Goal: Task Accomplishment & Management: Manage account settings

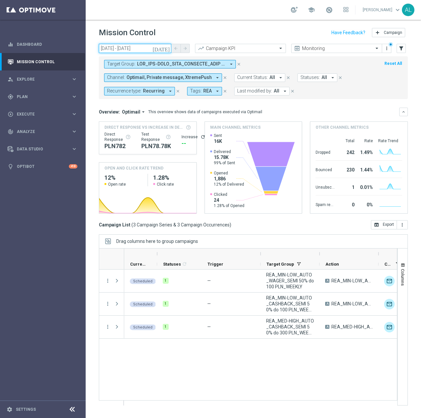
click at [150, 48] on input "[DATE] - [DATE]" at bounding box center [135, 48] width 72 height 9
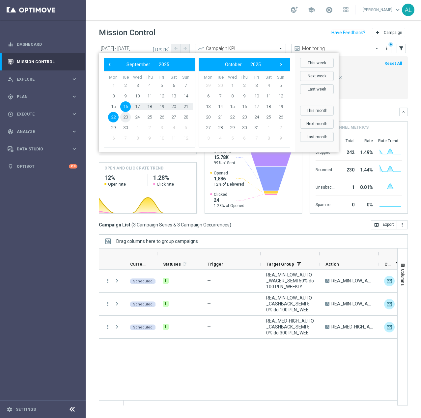
click at [126, 119] on span "23" at bounding box center [125, 117] width 11 height 11
type input "[DATE] - [DATE]"
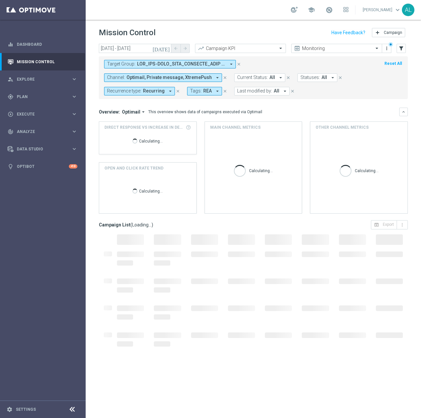
click at [212, 75] on span "Optimail, Private message, XtremePush" at bounding box center [168, 78] width 85 height 6
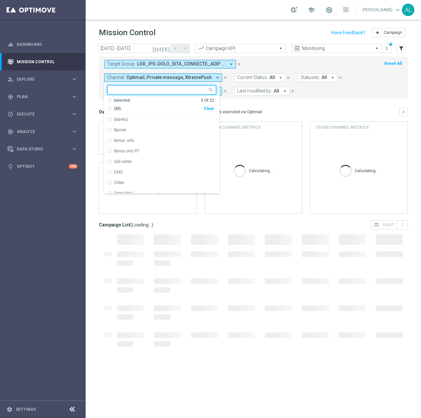
drag, startPoint x: 355, startPoint y: 98, endPoint x: 354, endPoint y: 94, distance: 4.0
click at [219, 98] on div "Selected 3 Of 22 (All) Clear" at bounding box center [161, 106] width 115 height 17
click at [0, 0] on div "Clear" at bounding box center [0, 0] width 0 height 0
click at [378, 96] on div "Target Group: arrow_drop_down close Channel: Optimail, Private message, XtremeP…" at bounding box center [253, 77] width 309 height 43
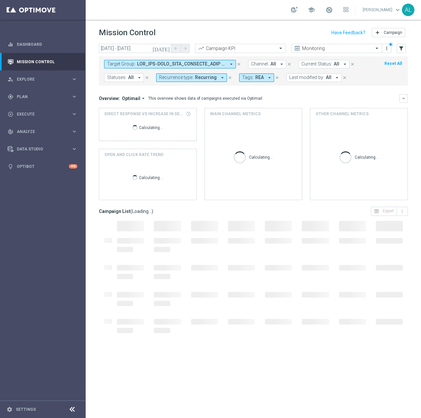
click at [242, 75] on span "Tags:" at bounding box center [248, 78] width 12 height 6
click at [377, 101] on div "Overview: Optimail arrow_drop_down This overview shows data of campaigns execut…" at bounding box center [249, 98] width 300 height 6
click at [191, 66] on span at bounding box center [181, 64] width 89 height 6
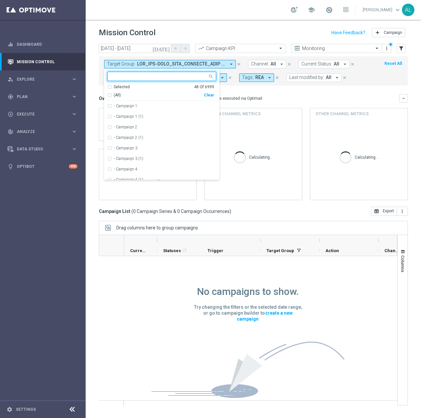
click at [214, 94] on div "Selected 48 Of 6999 (All) Clear" at bounding box center [161, 92] width 115 height 17
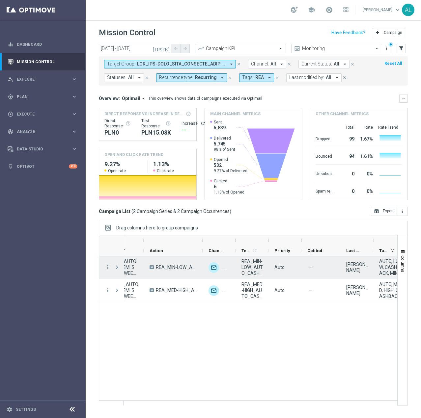
click at [249, 268] on span "REA_MIN-LOW_AUTO_CASHBACK_SEMI 50% do 100 PLN_230925" at bounding box center [252, 267] width 22 height 18
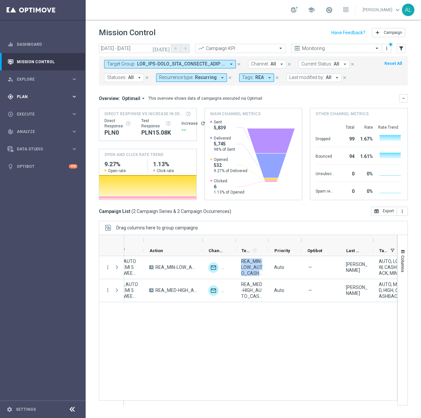
click at [18, 94] on div "gps_fixed Plan" at bounding box center [40, 97] width 64 height 6
click at [32, 129] on span "Templates" at bounding box center [40, 130] width 47 height 4
click at [33, 111] on link "Target Groups" at bounding box center [42, 110] width 51 height 5
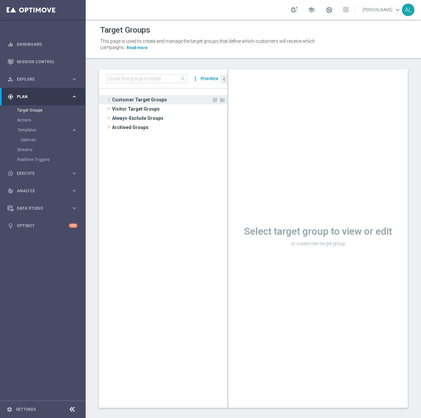
click at [123, 100] on span "Customer Target Groups" at bounding box center [161, 99] width 99 height 9
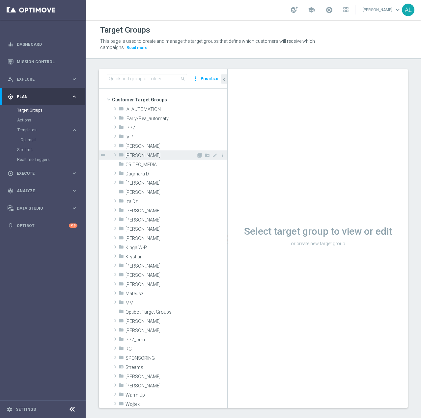
click at [139, 155] on span "Antoni L." at bounding box center [160, 156] width 71 height 6
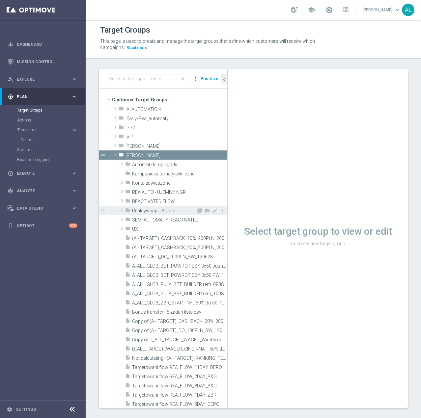
click at [150, 207] on div "folder Reaktywacja - Antoni" at bounding box center [160, 210] width 71 height 9
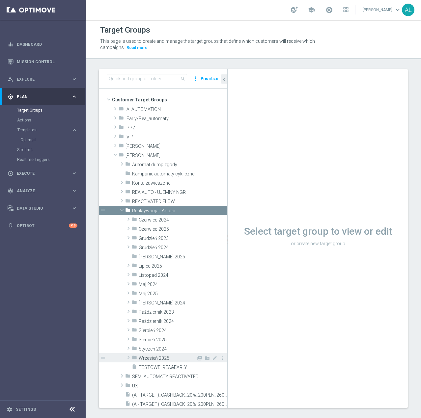
click at [161, 359] on span "Wrzesień 2025" at bounding box center [168, 359] width 58 height 6
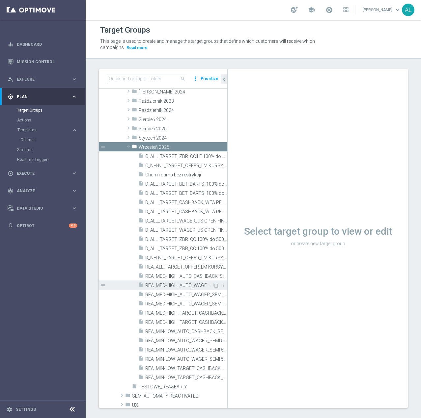
scroll to position [230, 0]
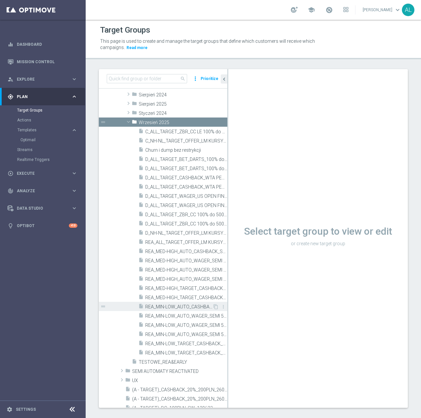
click at [194, 305] on span "REA_MIN-LOW_AUTO_CASHBACK_SEMI 50% do 100 PLN push_160925" at bounding box center [178, 307] width 67 height 6
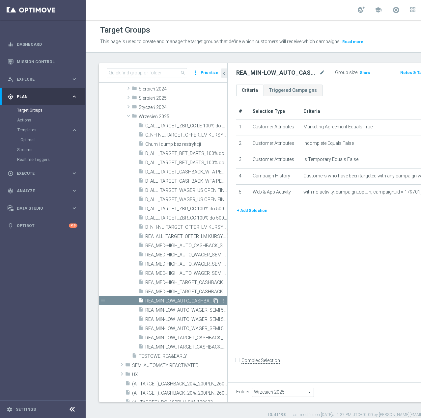
click at [213, 304] on icon "content_copy" at bounding box center [215, 300] width 5 height 5
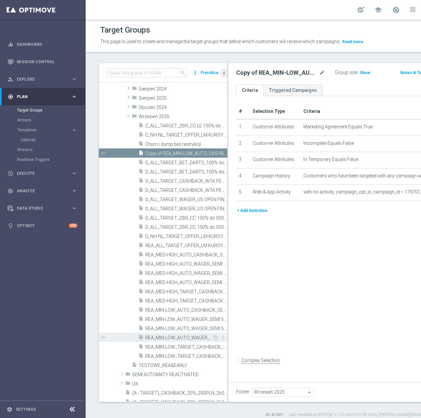
scroll to position [260, 0]
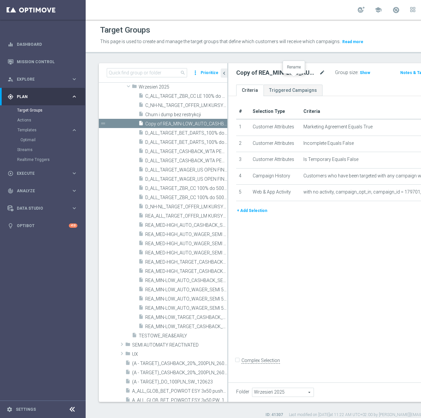
click at [319, 77] on icon "mode_edit" at bounding box center [322, 73] width 6 height 8
click at [261, 78] on input "REA_MIN-LOW_AUTO_CASHBACK_SEMI 50% do 100 PLN push_160925" at bounding box center [274, 73] width 77 height 9
type input "REA_MIN-LOW_AUTO_CASHBACK_SEMI 50% do 100 PLN push_230925"
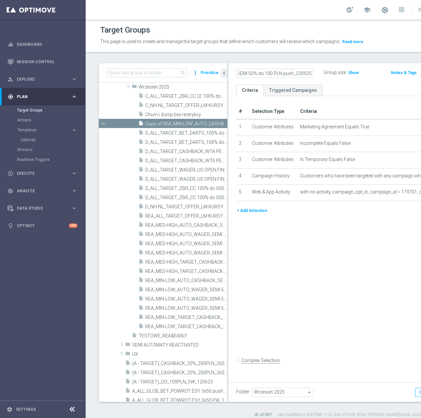
click at [340, 301] on div "# Selection Type Criteria delete_forever 1 Customer Attributes Marketing Agreem…" at bounding box center [345, 237] width 235 height 283
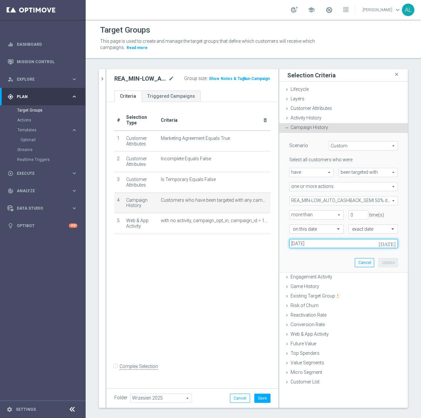
click at [308, 247] on input "16 Sep 2025" at bounding box center [343, 243] width 109 height 9
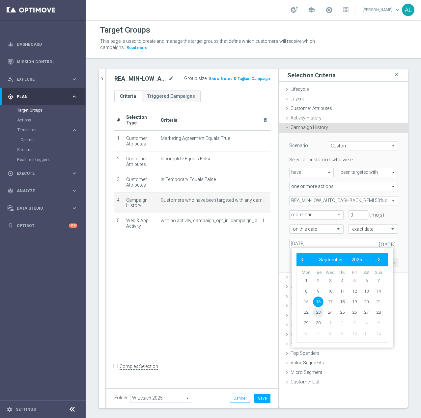
click at [320, 311] on span "23" at bounding box center [318, 312] width 11 height 11
type input "23 Sep 2025"
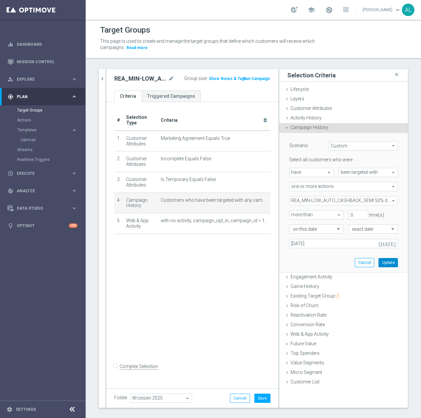
click at [384, 261] on button "Update" at bounding box center [387, 262] width 19 height 9
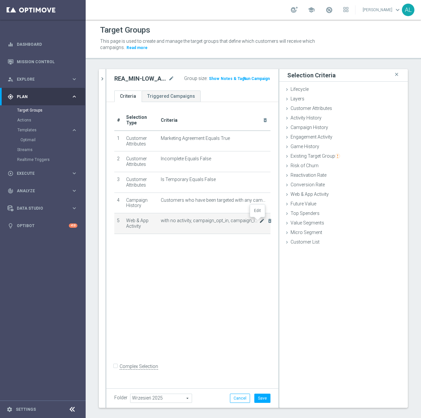
click at [259, 221] on icon "mode_edit" at bounding box center [261, 220] width 5 height 5
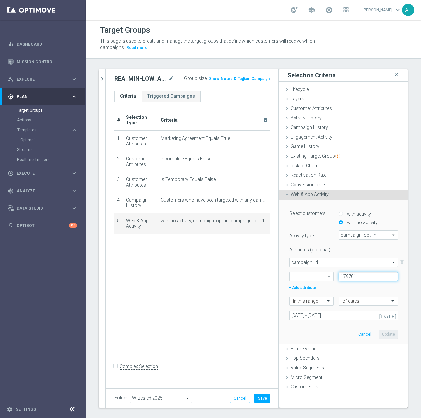
click at [350, 280] on input "179701" at bounding box center [367, 276] width 59 height 9
paste input "8238"
type input "182381"
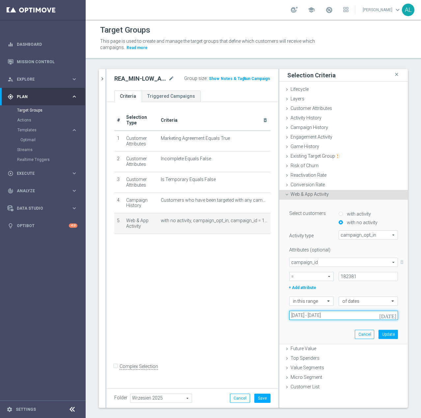
click at [319, 314] on input "16 Sep 2025 - 18 Sep 2025" at bounding box center [343, 315] width 109 height 9
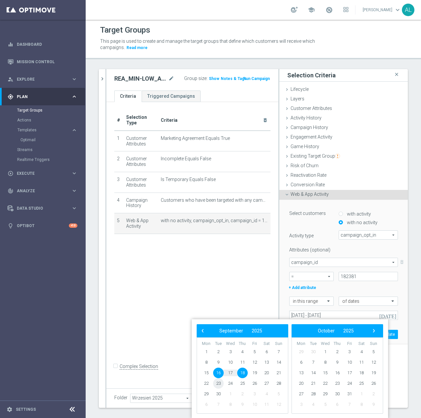
click at [219, 384] on span "23" at bounding box center [218, 383] width 11 height 11
click at [241, 385] on span "25" at bounding box center [242, 383] width 11 height 11
type input "23 Sep 2025 - 25 Sep 2025"
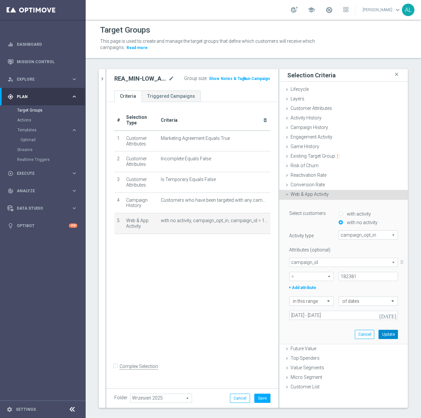
click at [388, 332] on button "Update" at bounding box center [387, 334] width 19 height 9
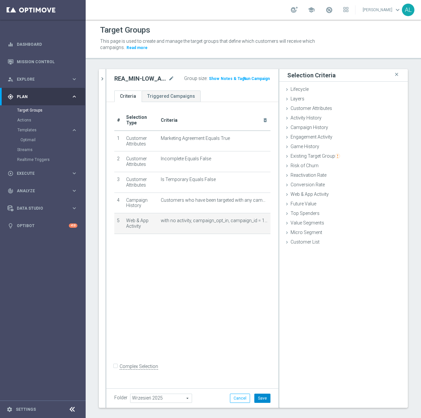
click at [256, 398] on button "Save" at bounding box center [262, 398] width 16 height 9
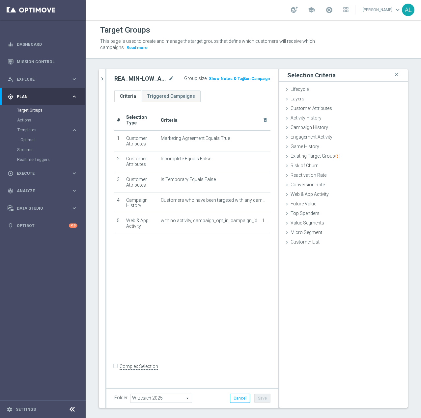
click at [105, 80] on div at bounding box center [105, 238] width 1 height 339
click at [104, 81] on icon "chevron_right" at bounding box center [102, 79] width 6 height 6
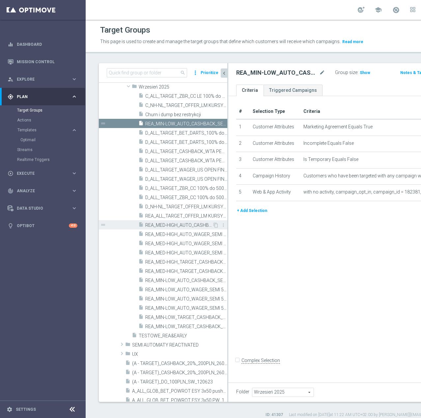
click at [183, 228] on span "REA_MED-HIGH_AUTO_CASHBACK_SEMI 50% do 300 PLN push_160925" at bounding box center [178, 226] width 67 height 6
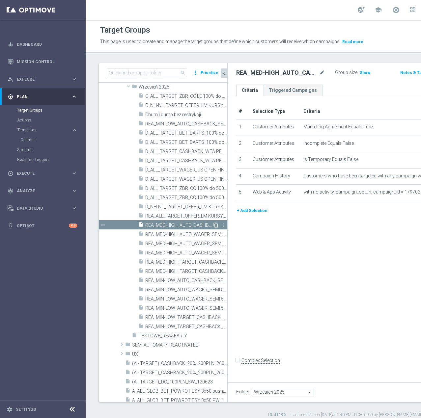
click at [213, 228] on icon "content_copy" at bounding box center [215, 225] width 5 height 5
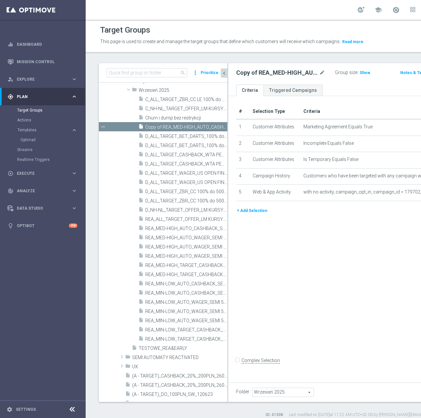
scroll to position [209, 0]
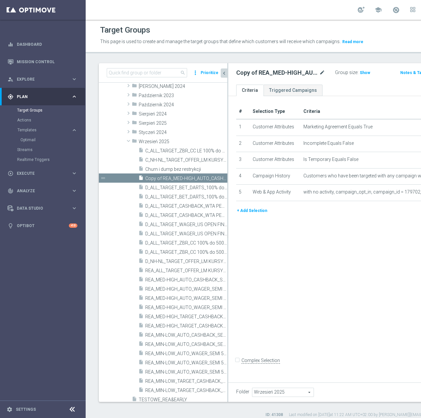
click at [319, 77] on icon "mode_edit" at bounding box center [322, 73] width 6 height 8
drag, startPoint x: 258, startPoint y: 79, endPoint x: 262, endPoint y: 80, distance: 3.8
click at [262, 78] on input "REA_MED-HIGH_AUTO_CASHBACK_SEMI 50% do 300 PLN push_160925" at bounding box center [274, 73] width 77 height 9
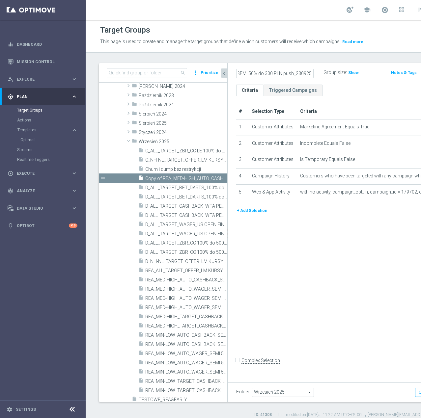
type input "REA_MED-HIGH_AUTO_CASHBACK_SEMI 50% do 300 PLN push_230925"
click at [307, 269] on div "# Selection Type Criteria delete_forever 1 Customer Attributes Marketing Agreem…" at bounding box center [345, 237] width 235 height 283
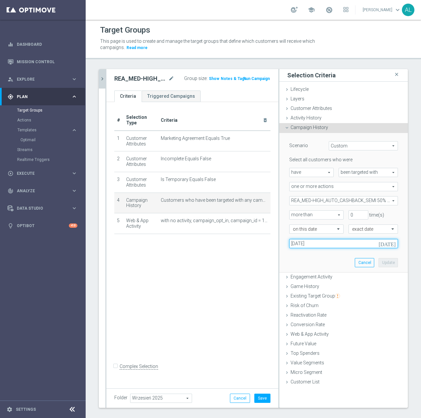
click at [301, 245] on input "16 Sep 2025" at bounding box center [343, 243] width 109 height 9
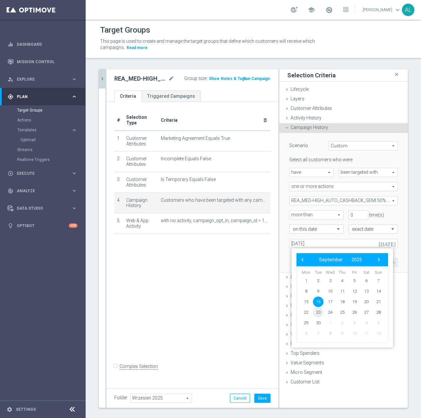
click at [316, 314] on span "23" at bounding box center [318, 312] width 11 height 11
type input "23 Sep 2025"
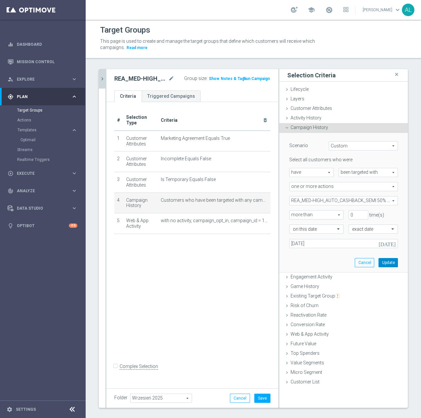
click at [378, 265] on button "Update" at bounding box center [387, 262] width 19 height 9
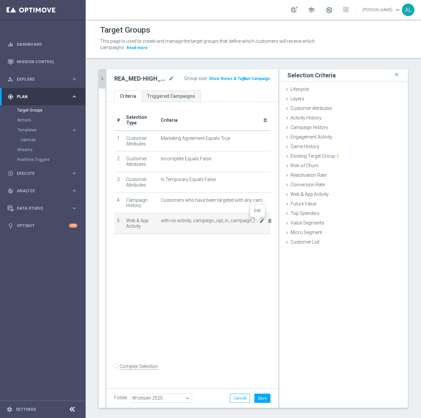
click at [259, 221] on icon "mode_edit" at bounding box center [261, 220] width 5 height 5
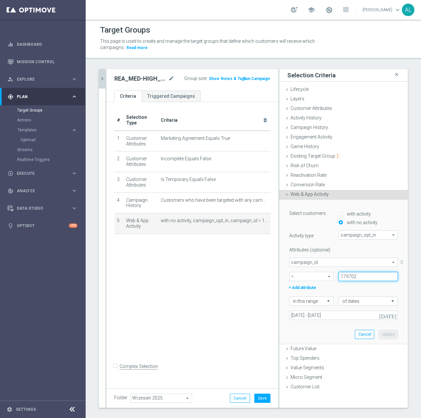
click at [352, 273] on input "179702" at bounding box center [367, 276] width 59 height 9
paste input "8238"
type input "182382"
click at [344, 320] on div "Select customers with activity with no activity Activity type campaign_opt_in c…" at bounding box center [343, 272] width 119 height 144
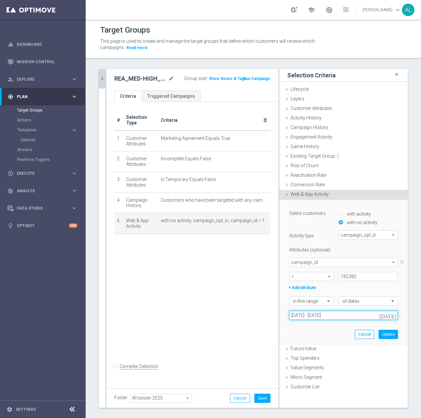
click at [344, 317] on input "16 Sep 2025 - 18 Sep 2025" at bounding box center [343, 315] width 109 height 9
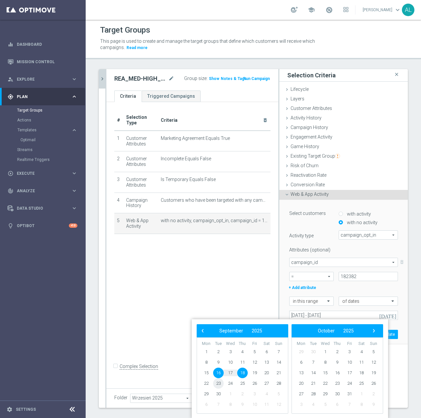
click at [216, 383] on span "23" at bounding box center [218, 383] width 11 height 11
click at [245, 384] on span "25" at bounding box center [242, 383] width 11 height 11
type input "23 Sep 2025 - 25 Sep 2025"
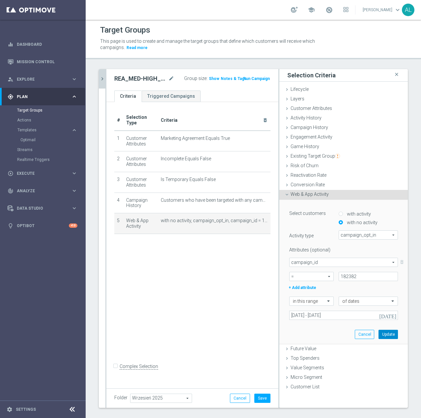
click at [384, 331] on button "Update" at bounding box center [387, 334] width 19 height 9
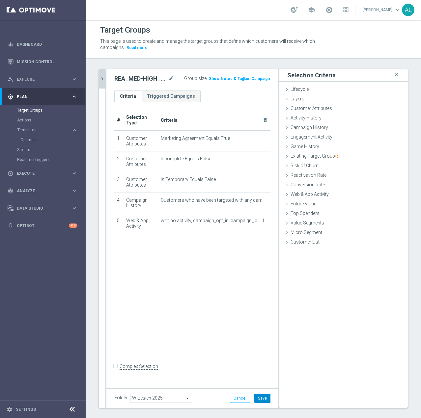
click at [262, 398] on button "Save" at bounding box center [262, 398] width 16 height 9
click at [105, 78] on icon "chevron_right" at bounding box center [102, 79] width 6 height 6
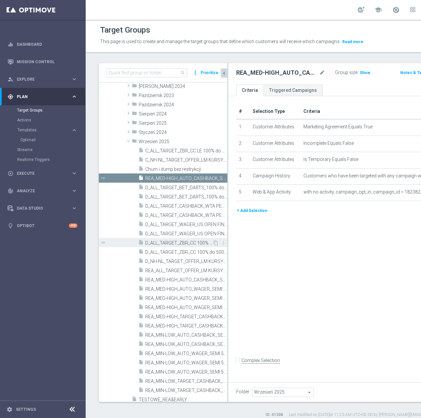
click at [186, 246] on span "D_ALL_TARGET_ZBR_CC 100% do 500 PLN 1 LE WT push_220925" at bounding box center [178, 243] width 67 height 6
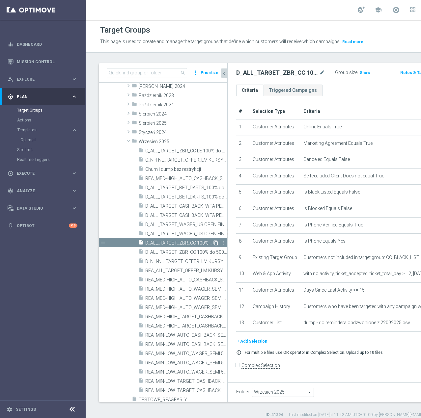
click at [213, 246] on icon "content_copy" at bounding box center [215, 242] width 5 height 5
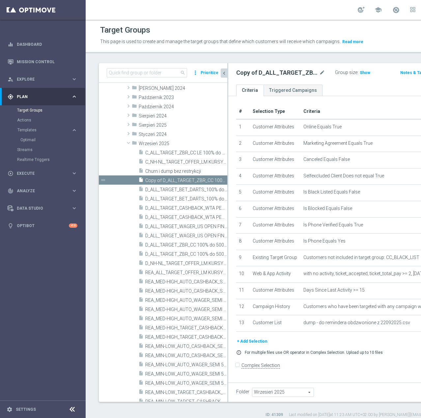
scroll to position [174, 0]
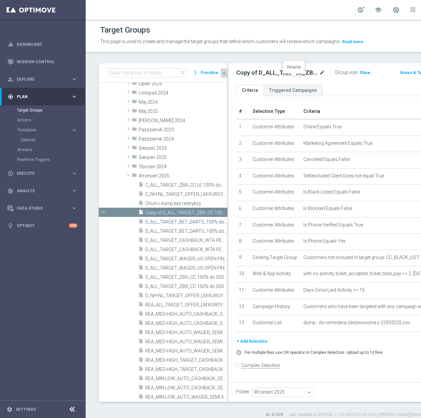
click at [319, 77] on icon "mode_edit" at bounding box center [322, 73] width 6 height 8
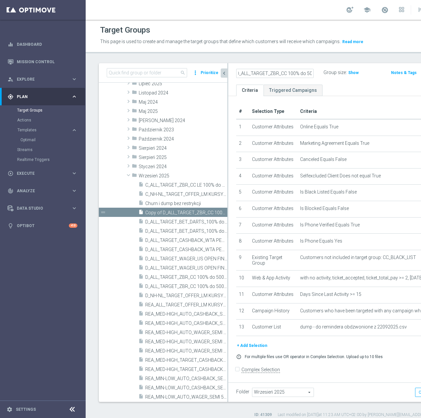
scroll to position [0, 0]
type input "D_ALL_TARGET_ZBR_CC 100% do 500 PLN 1 LE CZW sms_220925"
click at [337, 85] on div "D_ALL_TARGET_ZBR_CC 100% do 500 PLN 1 LE CZW sms_220925 Group size : Show Notes…" at bounding box center [345, 73] width 235 height 21
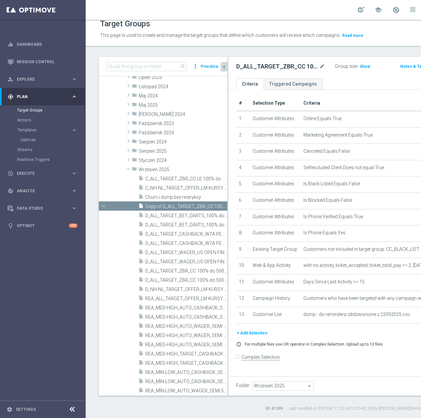
scroll to position [12, 0]
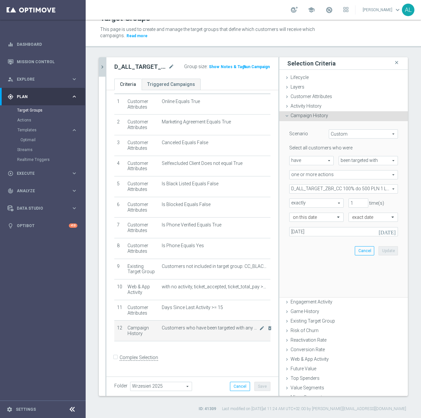
scroll to position [20, 0]
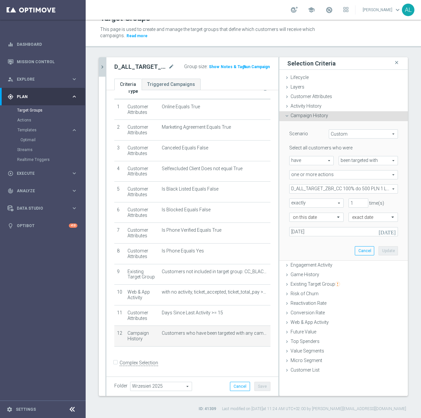
click at [334, 206] on span "exactly" at bounding box center [316, 203] width 54 height 9
click at [317, 214] on span "more than" at bounding box center [316, 212] width 47 height 5
type input "more than"
drag, startPoint x: 350, startPoint y: 204, endPoint x: 340, endPoint y: 206, distance: 10.8
click at [343, 206] on div "1 time(s)" at bounding box center [358, 202] width 30 height 9
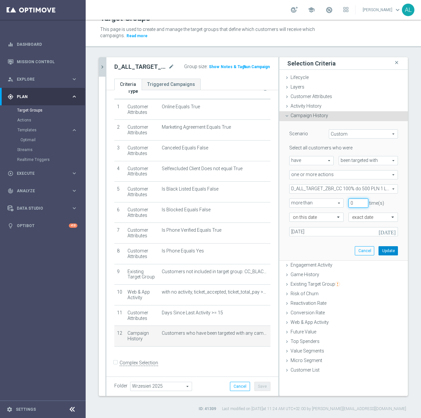
type input "0"
click at [383, 253] on button "Update" at bounding box center [387, 250] width 19 height 9
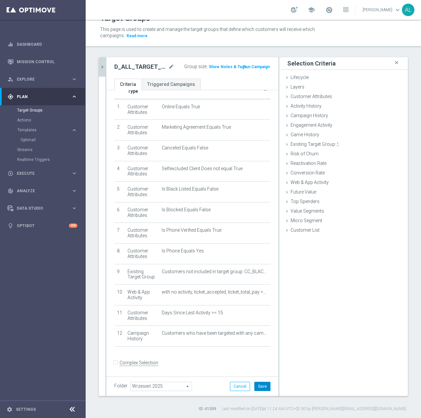
click at [256, 388] on button "Save" at bounding box center [262, 386] width 16 height 9
click at [104, 64] on icon "chevron_right" at bounding box center [102, 67] width 6 height 6
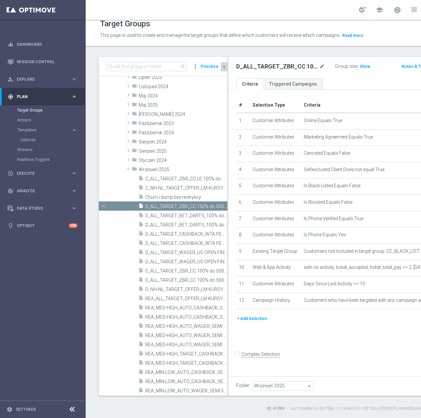
scroll to position [27, 0]
click at [160, 179] on span "C_ALL_TARGET_ZBR_CC LE 100% do 300PLN WT push_220925" at bounding box center [178, 179] width 67 height 6
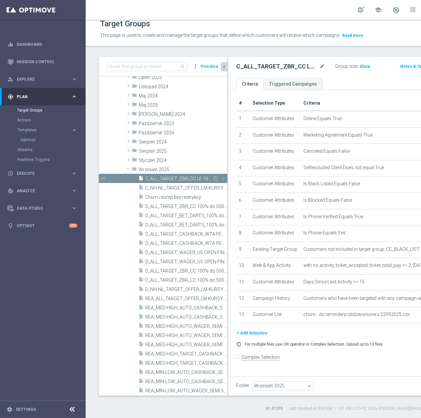
scroll to position [54, 0]
click at [213, 178] on icon "content_copy" at bounding box center [215, 178] width 5 height 5
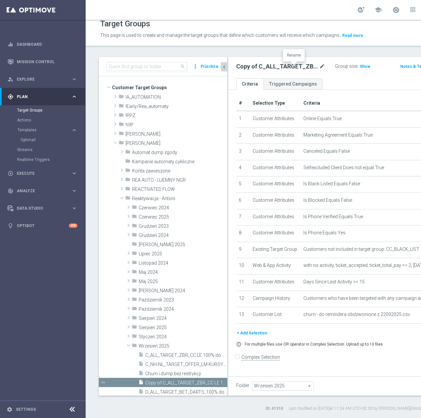
click at [319, 66] on icon "mode_edit" at bounding box center [322, 67] width 6 height 8
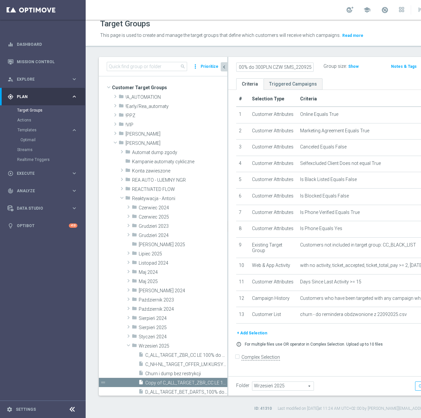
scroll to position [0, 96]
type input "C_ALL_TARGET_ZBR_CC LE 100% do 300PLN CZW SMS_220925"
click at [322, 76] on div "C_ALL_TARGET_ZBR_CC LE 100% do 300PLN CZW SMS_220925 Group size : Show Notes & …" at bounding box center [345, 67] width 235 height 21
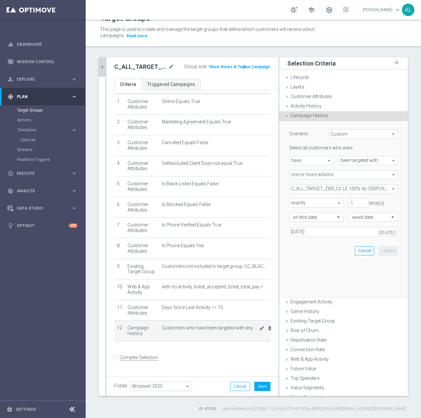
scroll to position [20, 0]
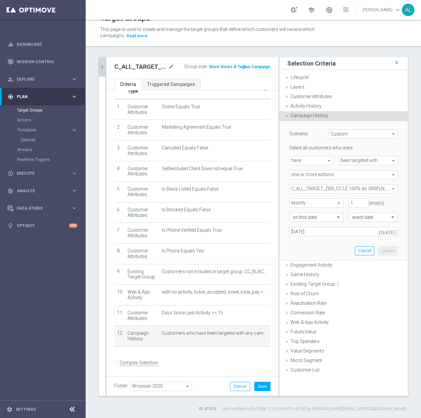
click at [311, 205] on span "exactly" at bounding box center [316, 203] width 54 height 9
click at [310, 214] on span "more than" at bounding box center [316, 212] width 47 height 5
type input "more than"
click at [350, 205] on input "1" at bounding box center [358, 202] width 20 height 9
type input "0"
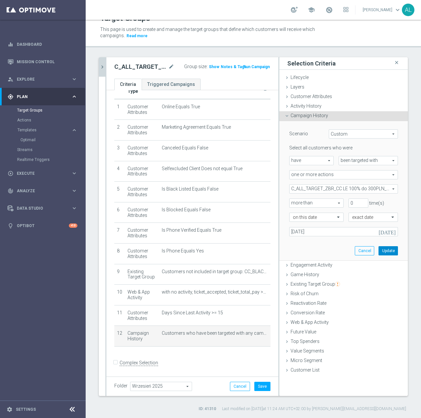
click at [378, 252] on button "Update" at bounding box center [387, 250] width 19 height 9
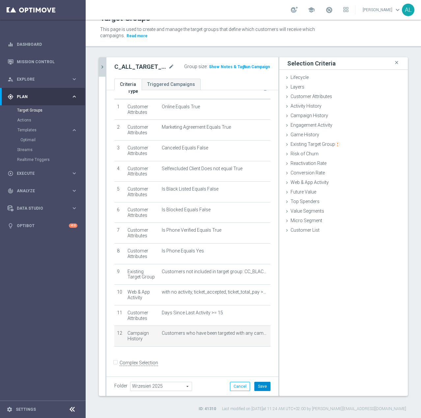
click at [261, 382] on button "Save" at bounding box center [262, 386] width 16 height 9
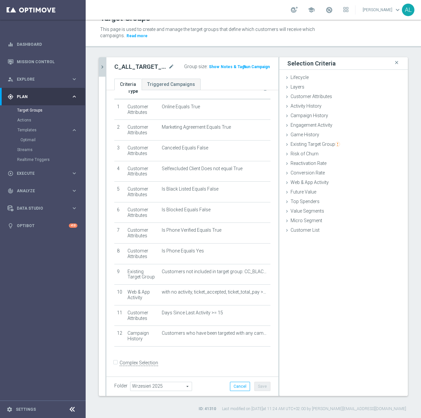
click at [104, 66] on icon "chevron_right" at bounding box center [102, 67] width 6 height 6
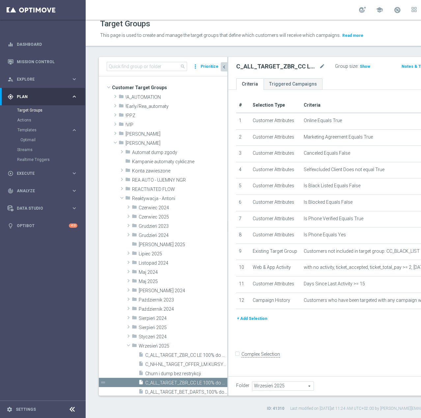
scroll to position [27, 0]
